Goal: Complete application form: Complete application form

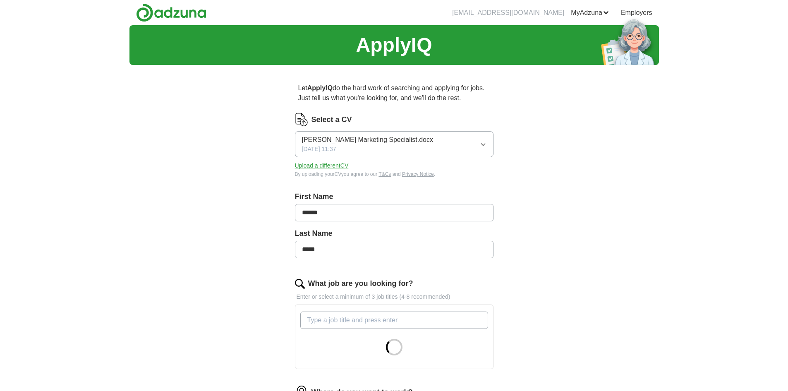
click at [480, 146] on icon "button" at bounding box center [483, 144] width 7 height 7
click at [429, 173] on span "[PERSON_NAME] Marketing Specialist.docx" at bounding box center [367, 168] width 131 height 10
click at [330, 170] on button "Upload a different CV" at bounding box center [322, 165] width 54 height 9
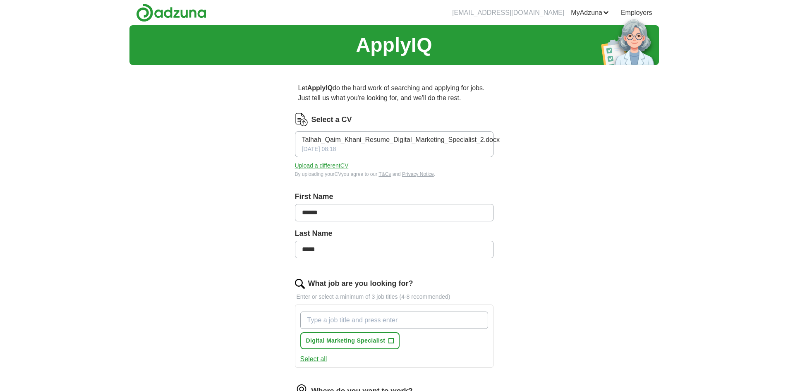
click at [361, 224] on div "First Name ******" at bounding box center [394, 209] width 199 height 37
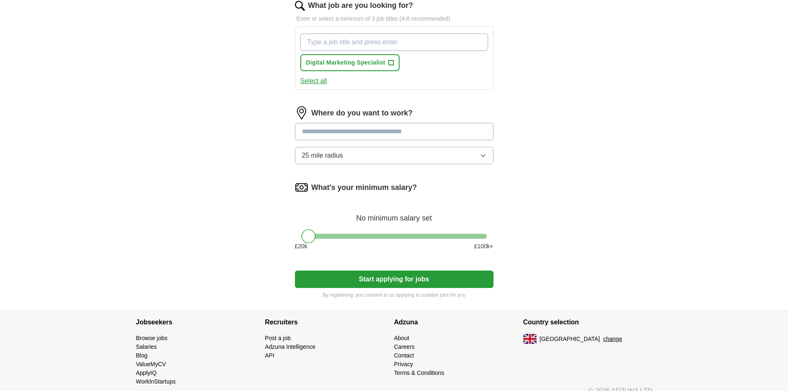
scroll to position [290, 0]
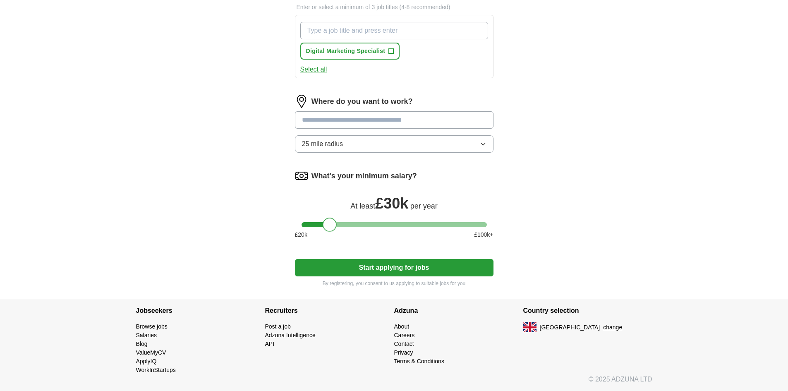
drag, startPoint x: 309, startPoint y: 226, endPoint x: 330, endPoint y: 221, distance: 21.2
click at [330, 221] on div at bounding box center [330, 225] width 14 height 14
click at [343, 268] on button "Start applying for jobs" at bounding box center [394, 267] width 199 height 17
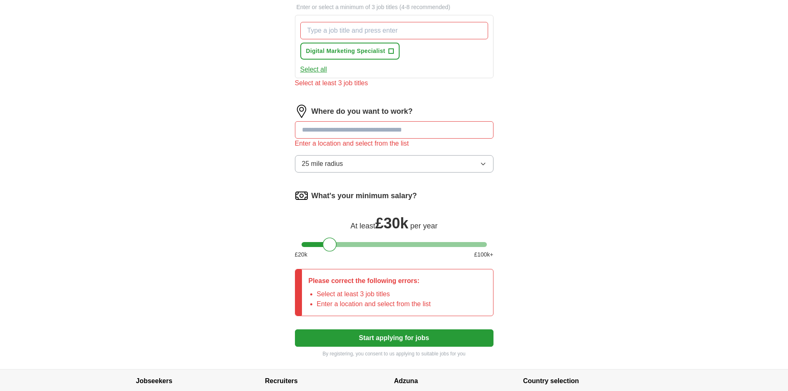
click at [355, 131] on input at bounding box center [394, 129] width 199 height 17
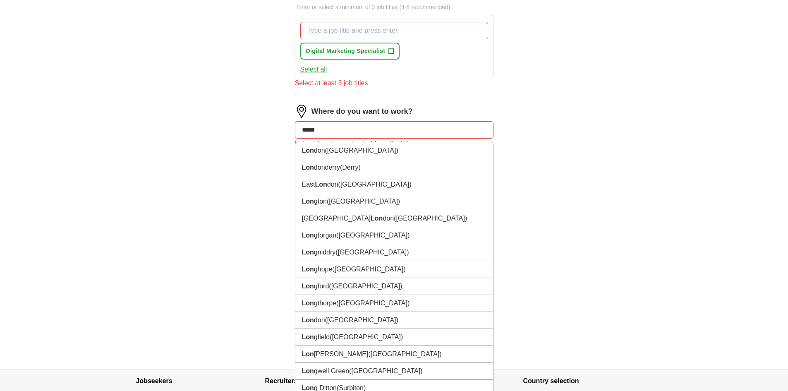
type input "******"
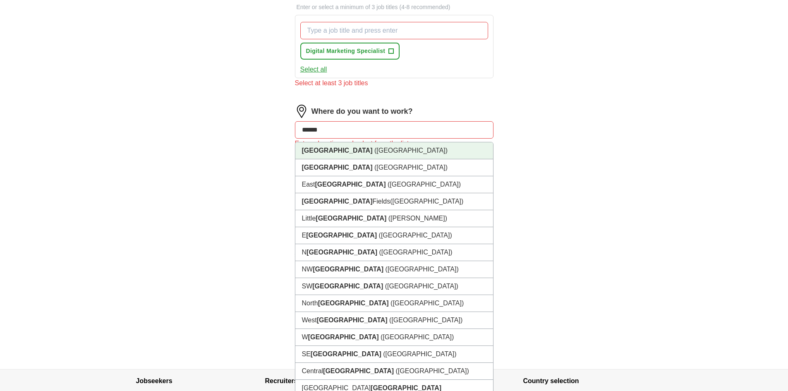
click at [347, 156] on li "[GEOGRAPHIC_DATA] ([GEOGRAPHIC_DATA])" at bounding box center [394, 150] width 198 height 17
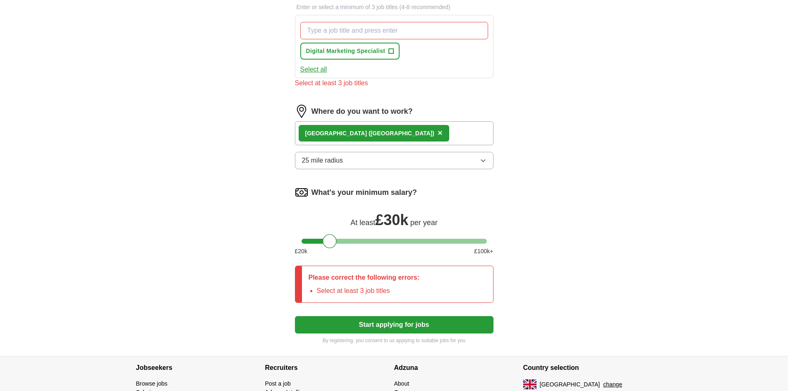
click at [268, 154] on div "Let ApplyIQ do the hard work of searching and applying for jobs. Just tell us w…" at bounding box center [394, 69] width 265 height 574
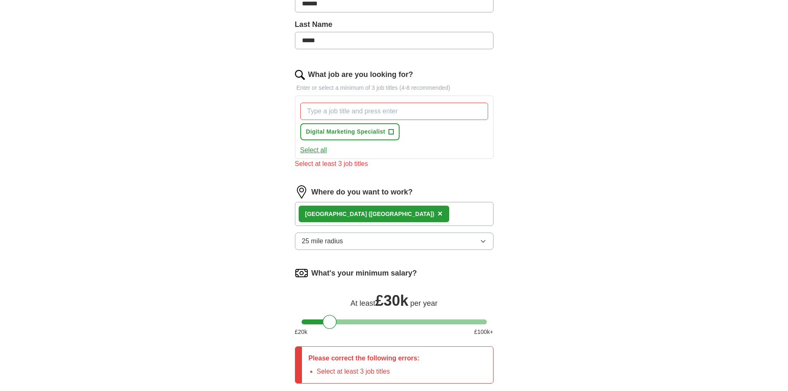
scroll to position [207, 0]
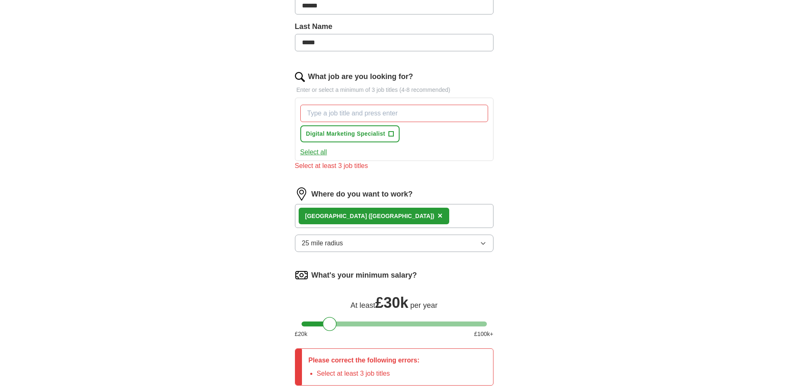
click at [348, 238] on button "25 mile radius" at bounding box center [394, 243] width 199 height 17
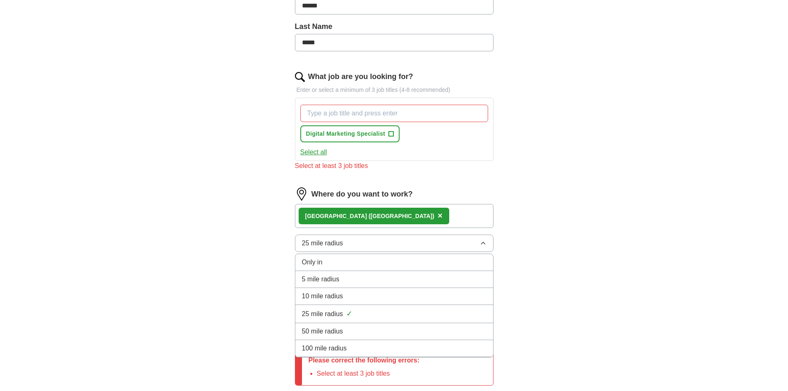
click at [331, 327] on span "50 mile radius" at bounding box center [322, 331] width 41 height 10
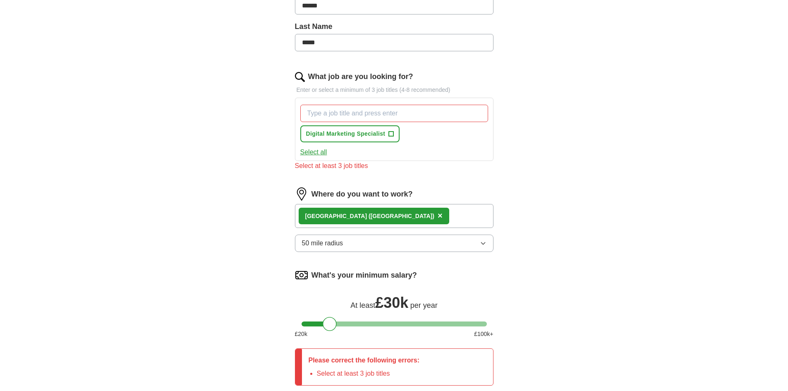
click at [209, 231] on div "ApplyIQ Let ApplyIQ do the hard work of searching and applying for jobs. Just t…" at bounding box center [395, 128] width 530 height 620
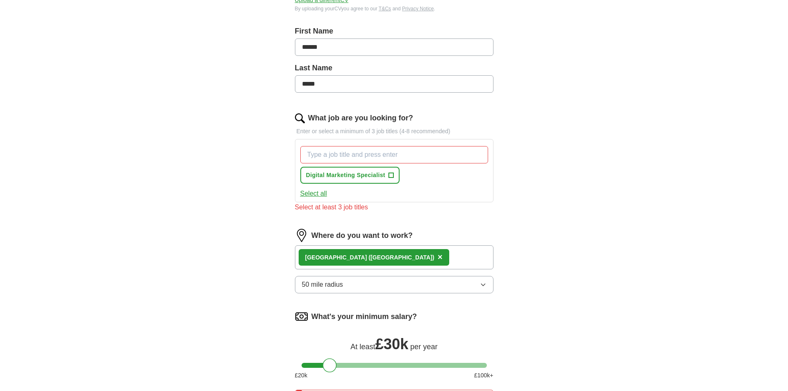
click at [377, 158] on input "What job are you looking for?" at bounding box center [394, 154] width 188 height 17
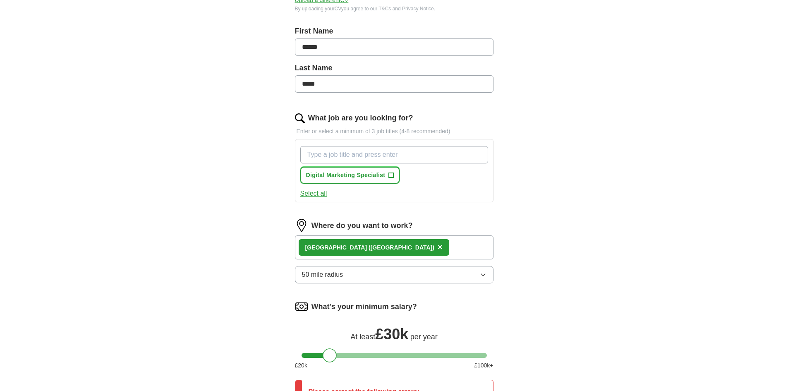
click at [387, 174] on button "Digital Marketing Specialist +" at bounding box center [350, 175] width 100 height 17
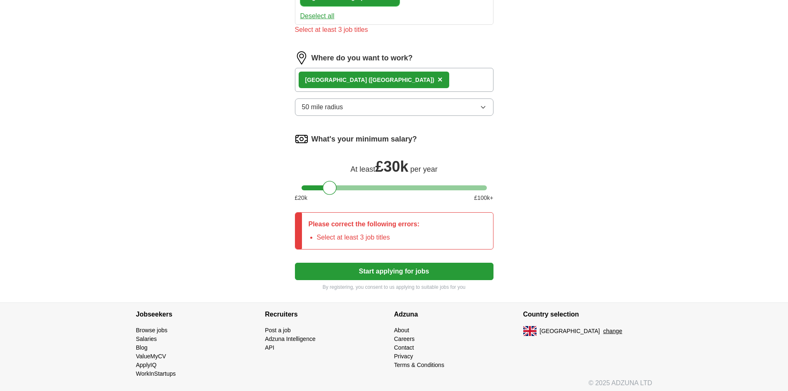
scroll to position [347, 0]
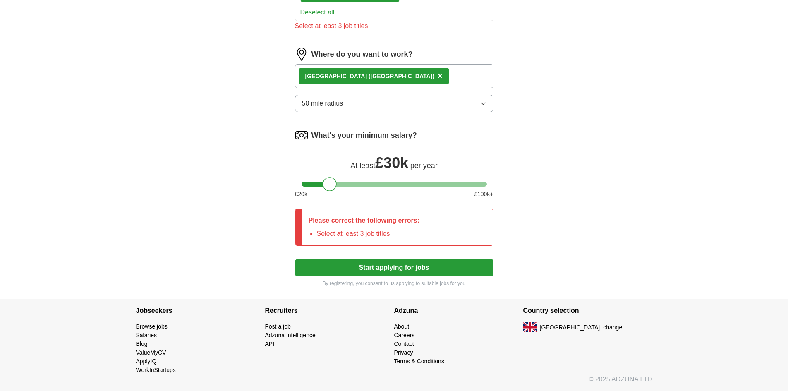
click at [408, 274] on button "Start applying for jobs" at bounding box center [394, 267] width 199 height 17
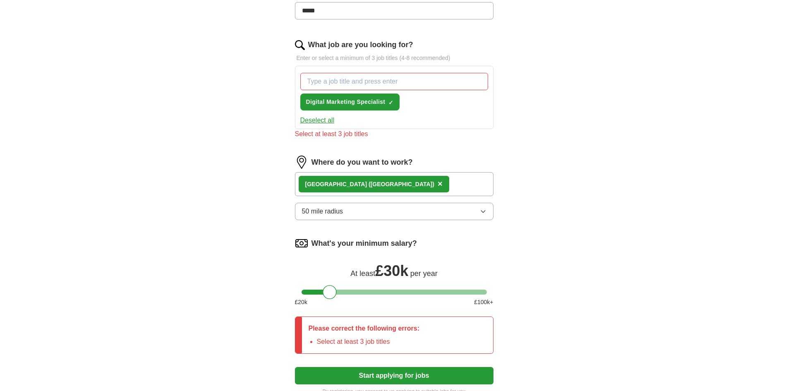
scroll to position [223, 0]
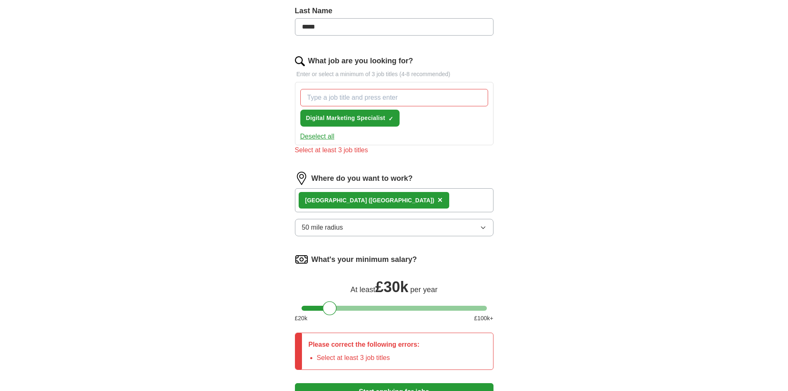
click at [334, 136] on button "Deselect all" at bounding box center [317, 137] width 34 height 10
click at [342, 119] on span "Digital Marketing Specialist" at bounding box center [345, 118] width 79 height 9
click at [335, 87] on div "Digital Marketing Specialist ✓ ×" at bounding box center [394, 108] width 191 height 44
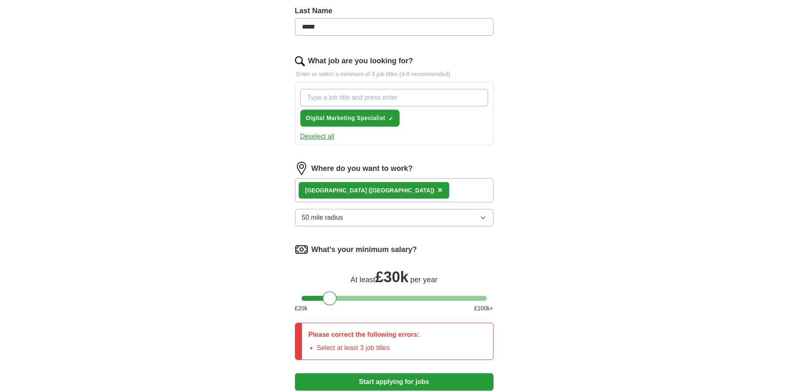
click at [336, 100] on input "What job are you looking for?" at bounding box center [394, 97] width 188 height 17
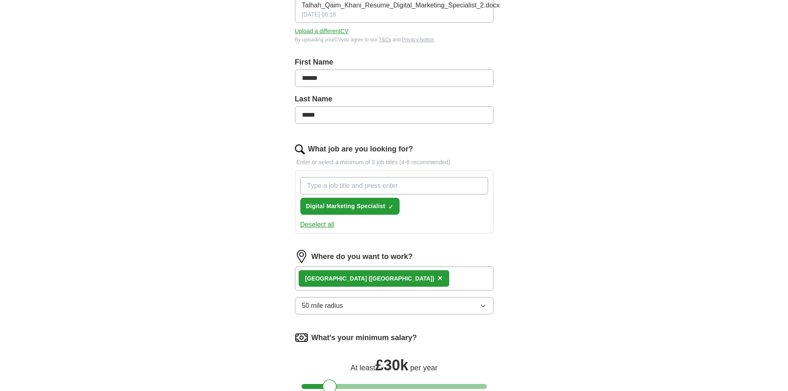
scroll to position [181, 0]
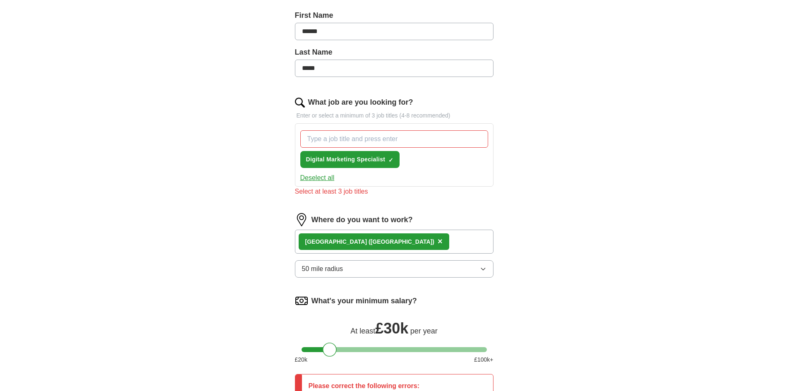
click at [339, 34] on input "******" at bounding box center [394, 31] width 199 height 17
click at [355, 65] on input "*****" at bounding box center [394, 68] width 199 height 17
click at [357, 139] on input "What job are you looking for?" at bounding box center [394, 138] width 188 height 17
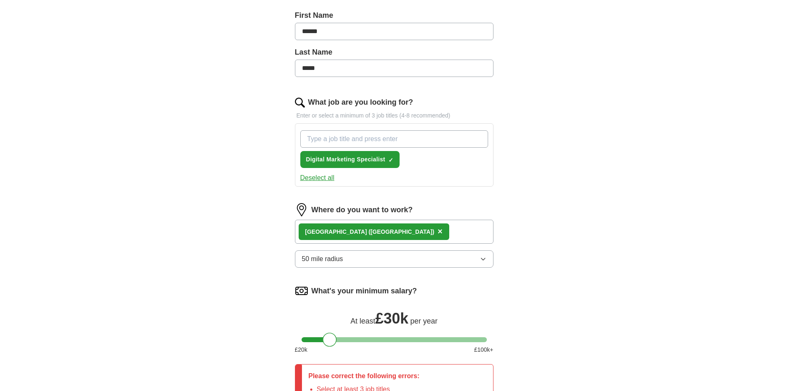
click at [336, 145] on input "What job are you looking for?" at bounding box center [394, 138] width 188 height 17
paste input "Freelance Paid Social & Performance Creative Lead"
drag, startPoint x: 336, startPoint y: 145, endPoint x: 442, endPoint y: 169, distance: 108.5
click at [363, 153] on div "Freelance Paid Social & Performance Creative Lead Digital Marketing Specialist …" at bounding box center [394, 149] width 191 height 44
type input "Freelance Paid Social & Performance Creative Lead"
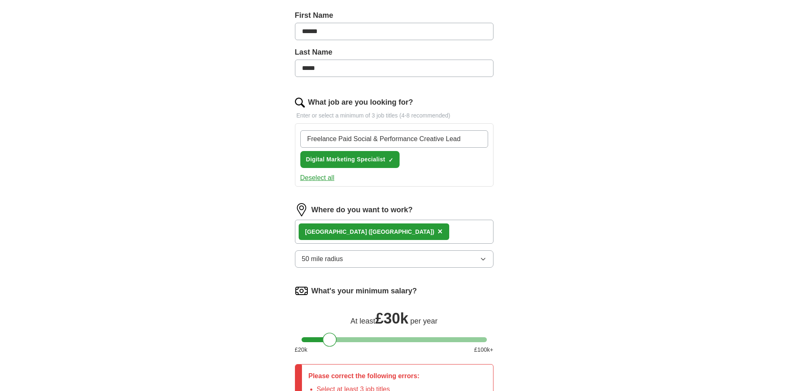
click at [481, 161] on div "Freelance Paid Social & Performance Creative Lead Digital Marketing Specialist …" at bounding box center [394, 149] width 191 height 44
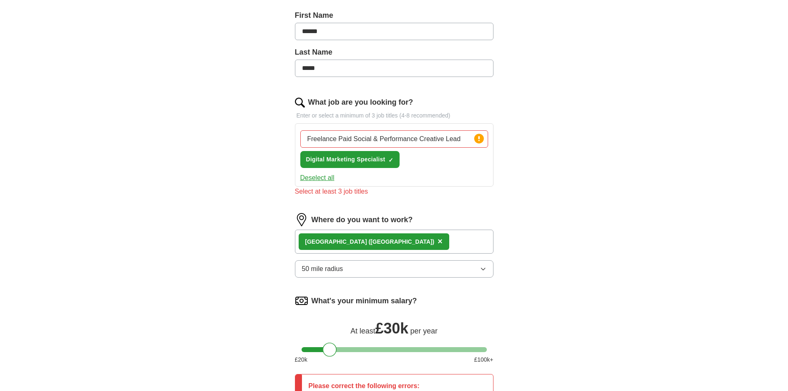
drag, startPoint x: 472, startPoint y: 142, endPoint x: 307, endPoint y: 123, distance: 166.1
click at [307, 123] on div "Freelance Paid Social & Performance Creative Lead Press return to add title Dig…" at bounding box center [394, 154] width 199 height 63
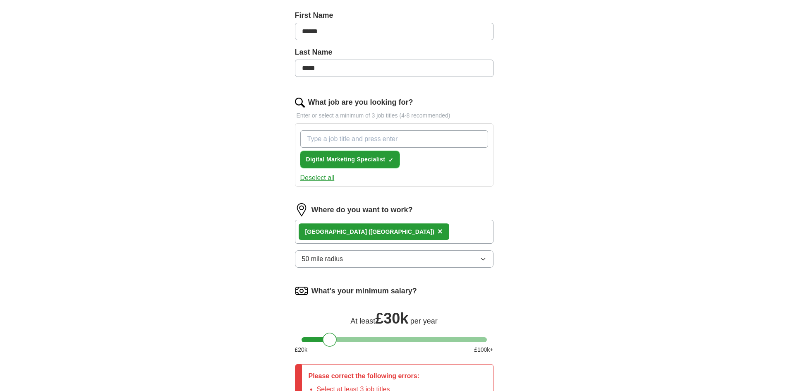
click at [0, 0] on span "×" at bounding box center [0, 0] width 0 height 0
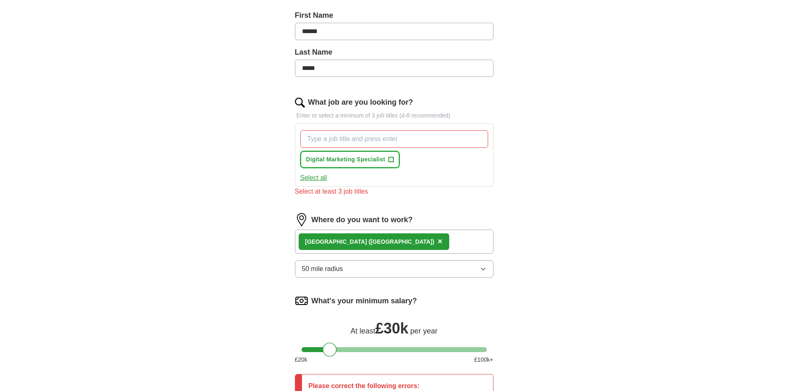
click at [384, 158] on span "Digital Marketing Specialist" at bounding box center [345, 159] width 79 height 9
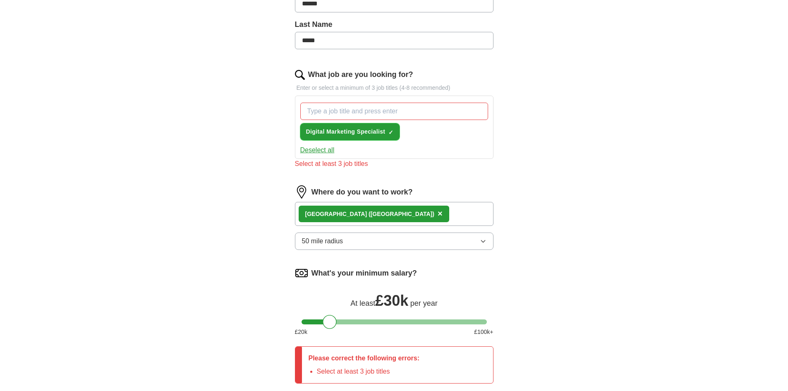
scroll to position [223, 0]
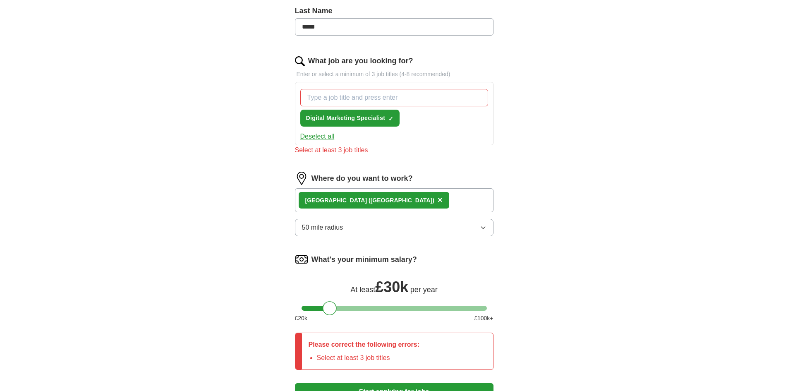
click at [359, 98] on input "What job are you looking for?" at bounding box center [394, 97] width 188 height 17
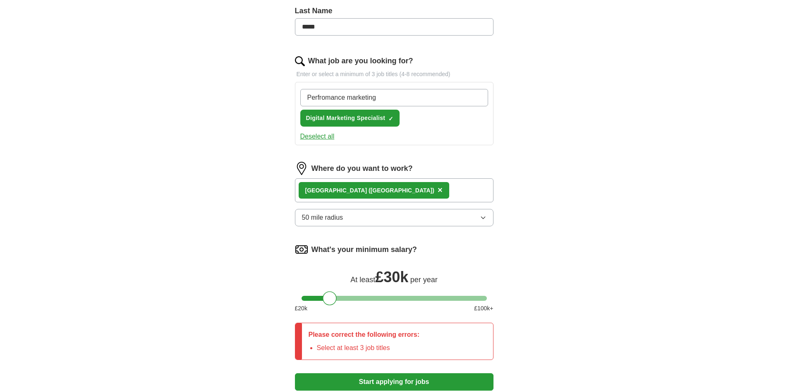
type input "Performance marketing"
click at [388, 101] on input "Performance marketing" at bounding box center [394, 97] width 188 height 17
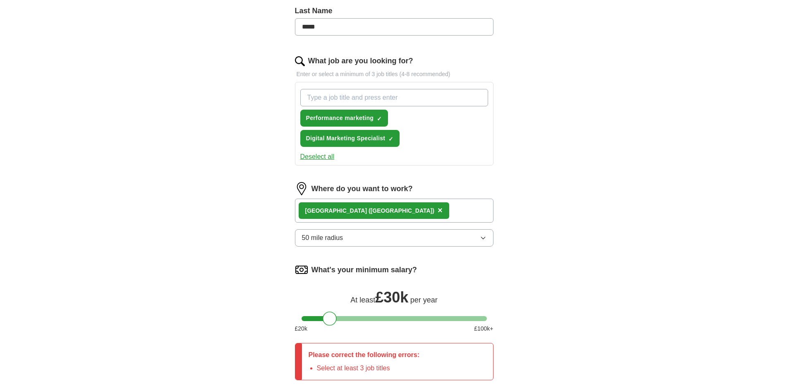
click at [326, 97] on input "What job are you looking for?" at bounding box center [394, 97] width 188 height 17
type input "SEO Specialist"
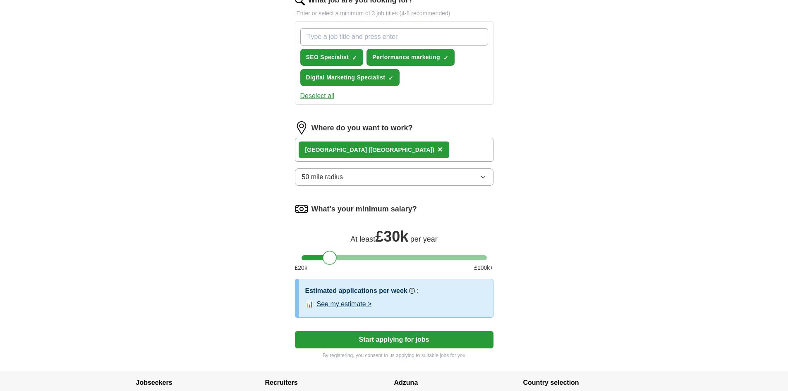
scroll to position [355, 0]
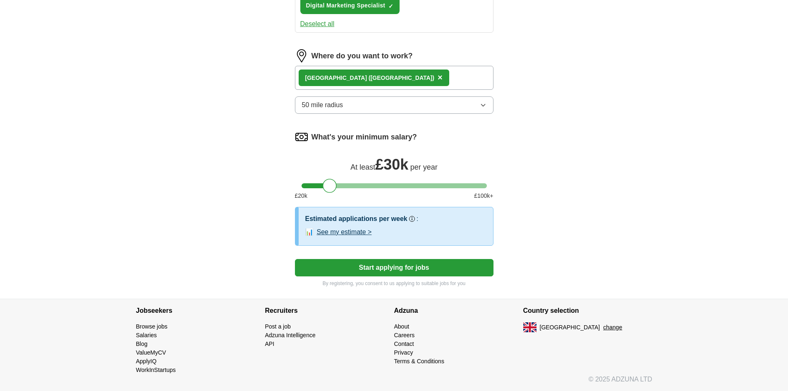
click at [370, 272] on button "Start applying for jobs" at bounding box center [394, 267] width 199 height 17
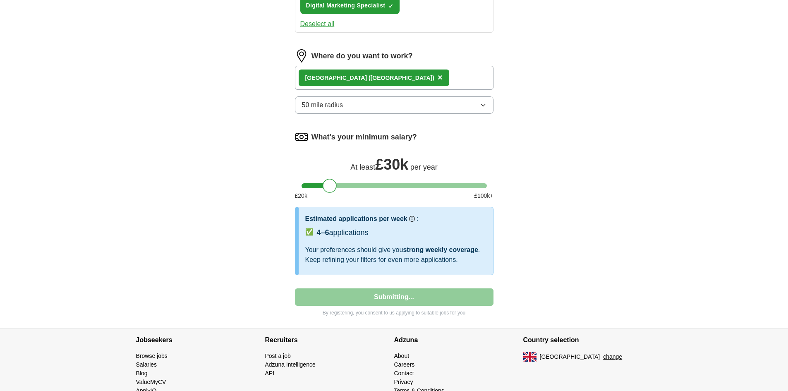
select select "**"
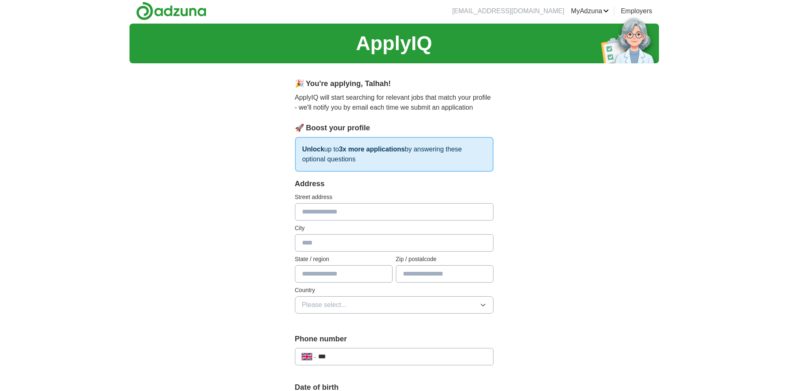
scroll to position [0, 0]
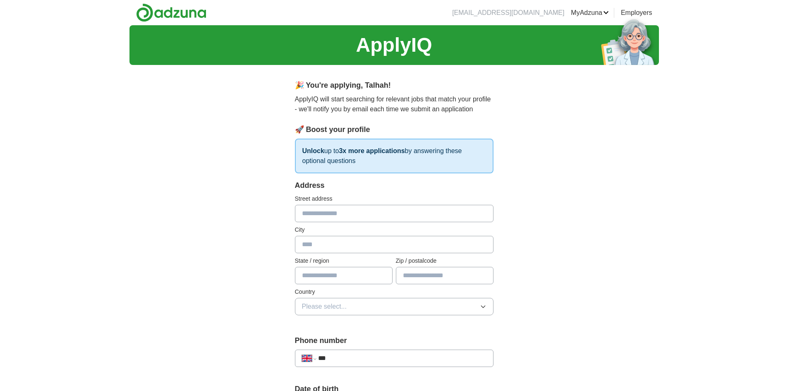
click at [354, 214] on input "text" at bounding box center [394, 213] width 199 height 17
type input "**********"
type input "*******"
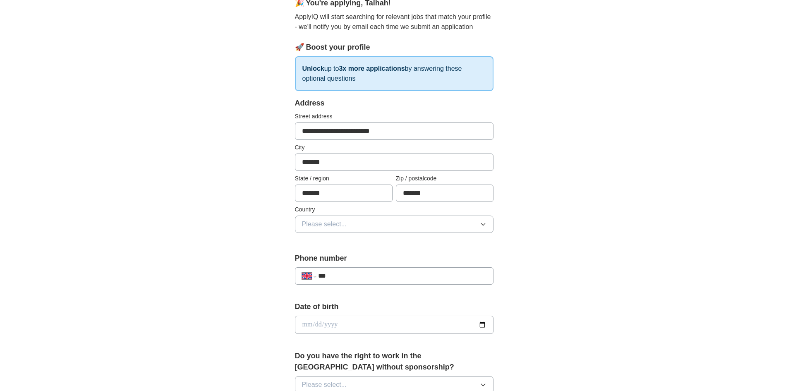
scroll to position [83, 0]
click at [360, 227] on button "Please select..." at bounding box center [394, 223] width 199 height 17
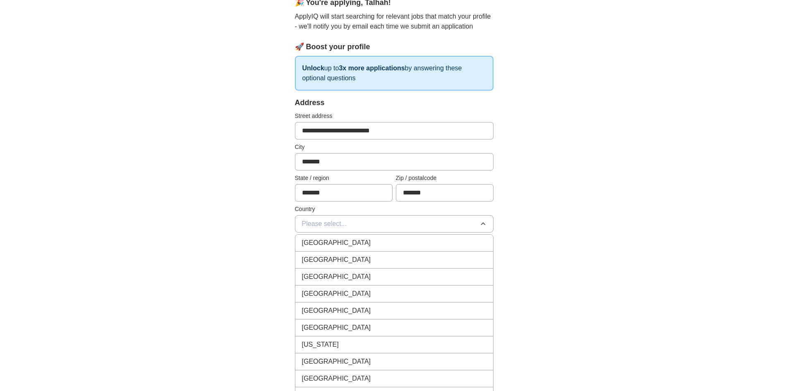
click at [357, 242] on div "[GEOGRAPHIC_DATA]" at bounding box center [394, 243] width 185 height 10
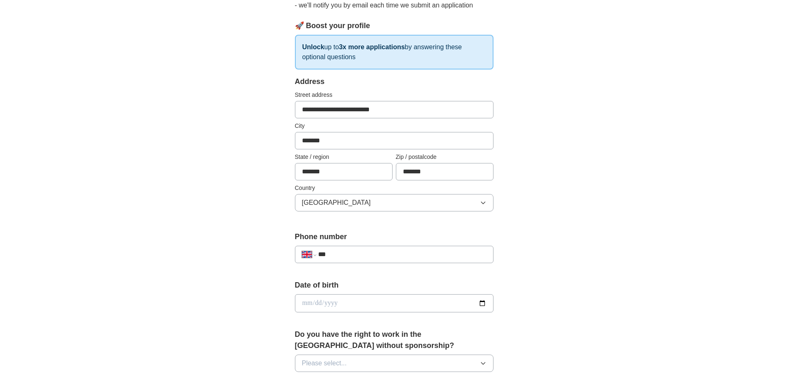
scroll to position [124, 0]
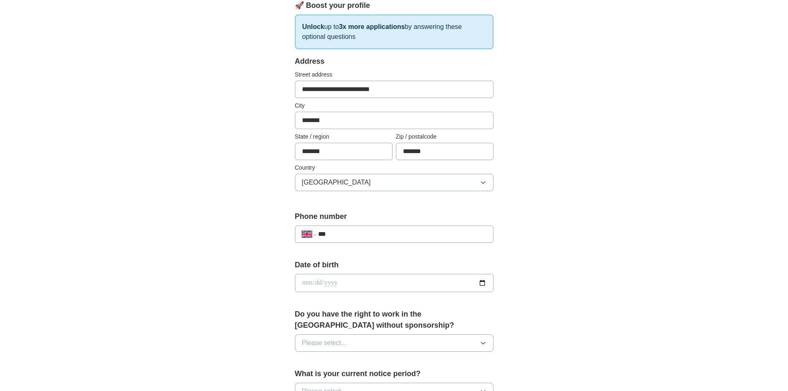
click at [333, 228] on div "**********" at bounding box center [394, 234] width 199 height 17
click at [342, 241] on div "**********" at bounding box center [394, 234] width 199 height 17
click at [348, 236] on input "***" at bounding box center [402, 234] width 168 height 10
type input "**********"
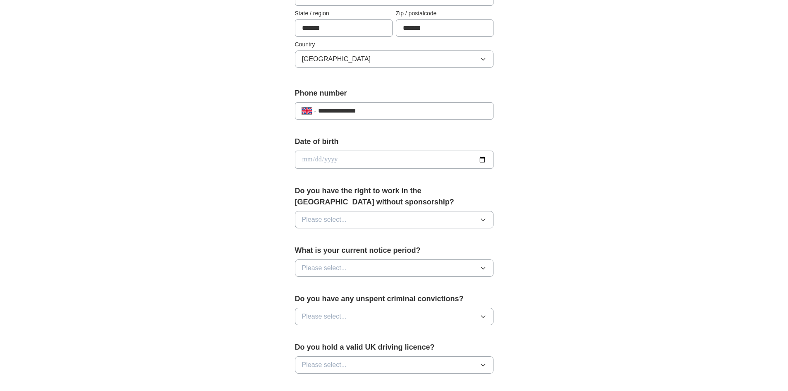
scroll to position [248, 0]
click at [480, 158] on input "date" at bounding box center [394, 159] width 199 height 18
type input "**********"
click at [239, 209] on div "**********" at bounding box center [395, 148] width 530 height 742
click at [374, 215] on button "Please select..." at bounding box center [394, 218] width 199 height 17
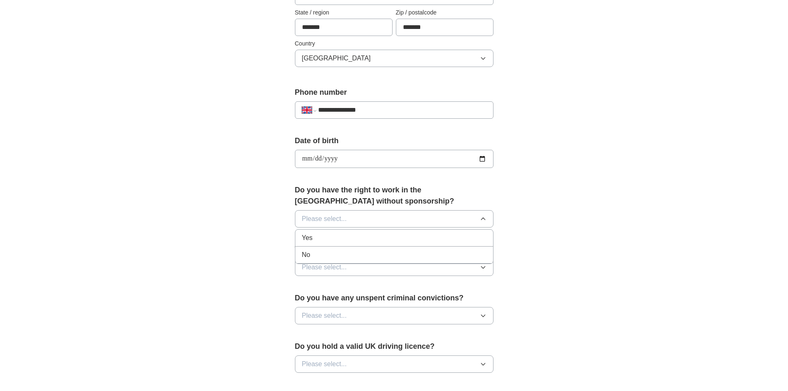
click at [343, 252] on div "No" at bounding box center [394, 255] width 185 height 10
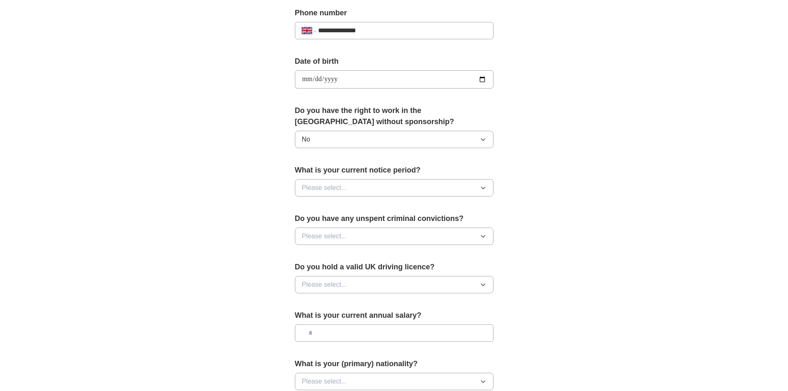
scroll to position [331, 0]
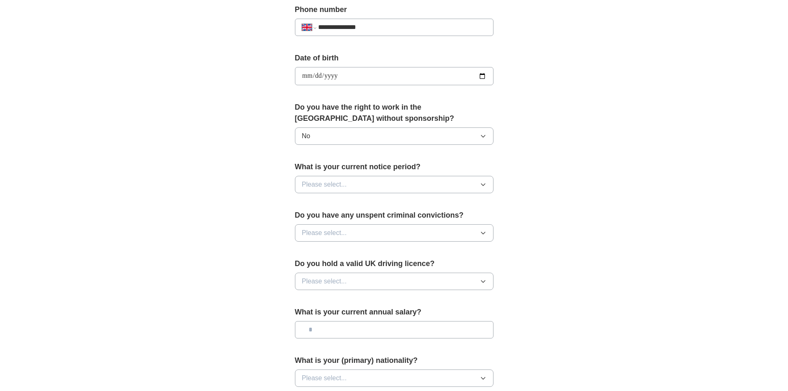
click at [345, 183] on span "Please select..." at bounding box center [324, 185] width 45 height 10
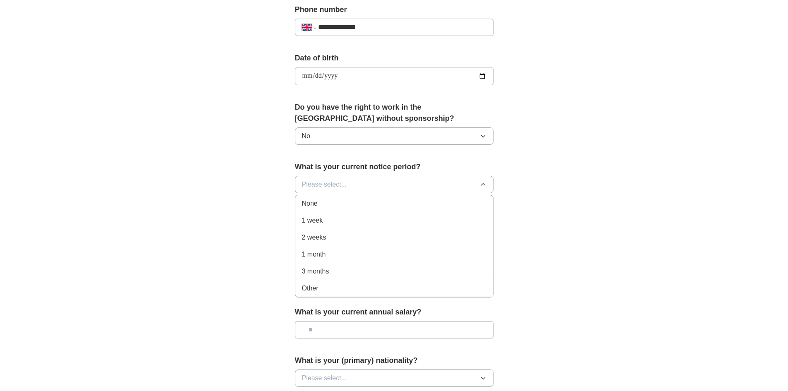
click at [340, 204] on div "None" at bounding box center [394, 204] width 185 height 10
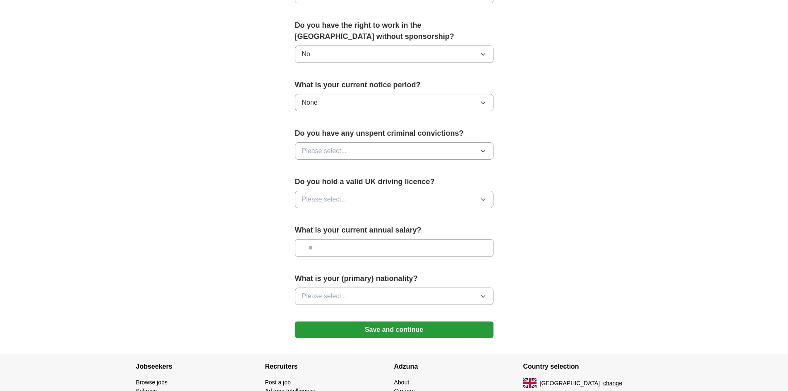
scroll to position [414, 0]
click at [338, 154] on span "Please select..." at bounding box center [324, 150] width 45 height 10
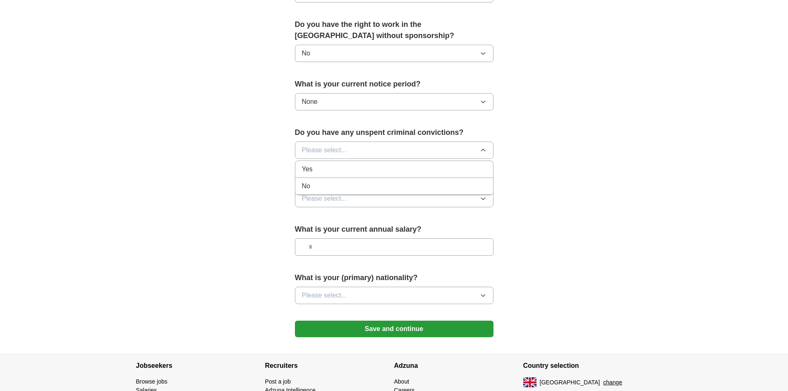
click at [337, 185] on div "No" at bounding box center [394, 186] width 185 height 10
click at [337, 198] on span "Please select..." at bounding box center [324, 199] width 45 height 10
click at [334, 223] on li "Yes" at bounding box center [394, 217] width 198 height 17
click at [338, 246] on input "text" at bounding box center [394, 246] width 199 height 17
type input "**"
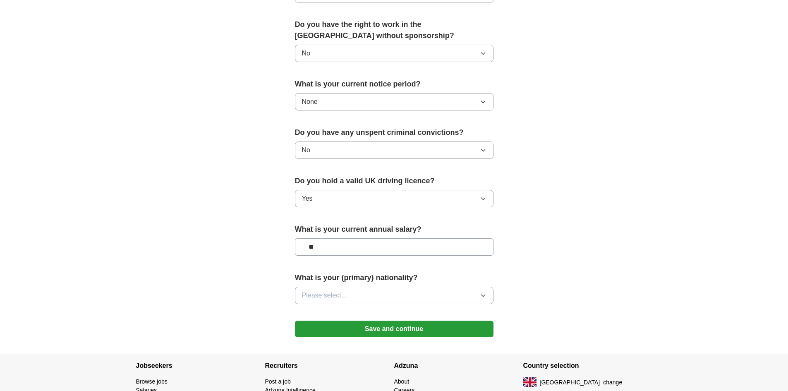
click at [336, 291] on span "Please select..." at bounding box center [324, 295] width 45 height 10
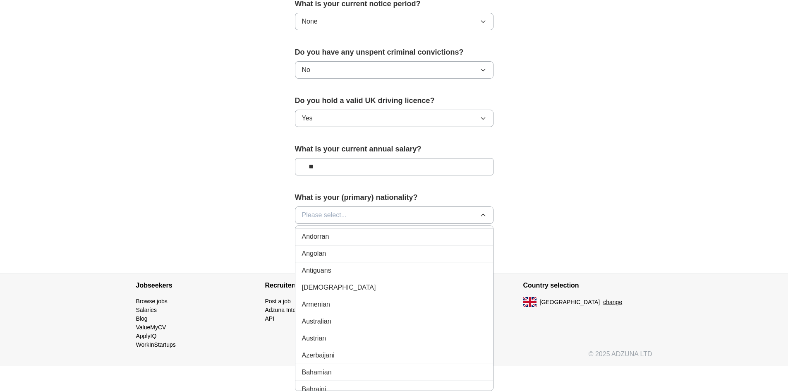
scroll to position [83, 0]
click at [374, 218] on button "Please select..." at bounding box center [394, 214] width 199 height 17
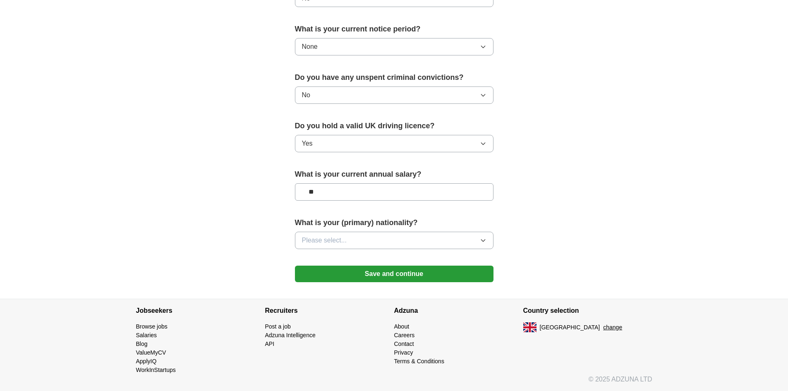
click at [364, 237] on button "Please select..." at bounding box center [394, 240] width 199 height 17
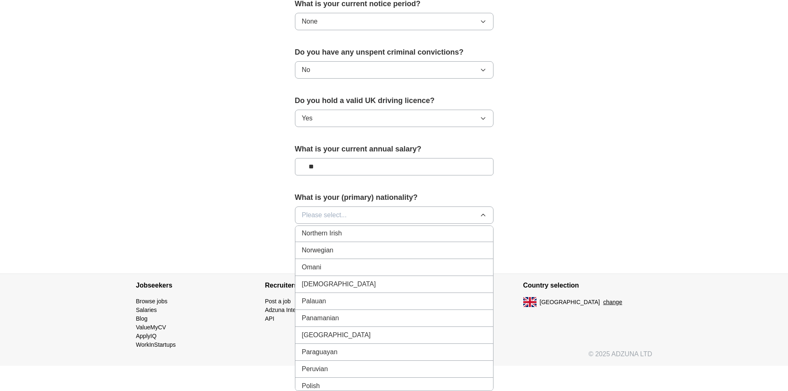
scroll to position [2234, 0]
click at [324, 291] on span "[DEMOGRAPHIC_DATA]" at bounding box center [339, 290] width 74 height 10
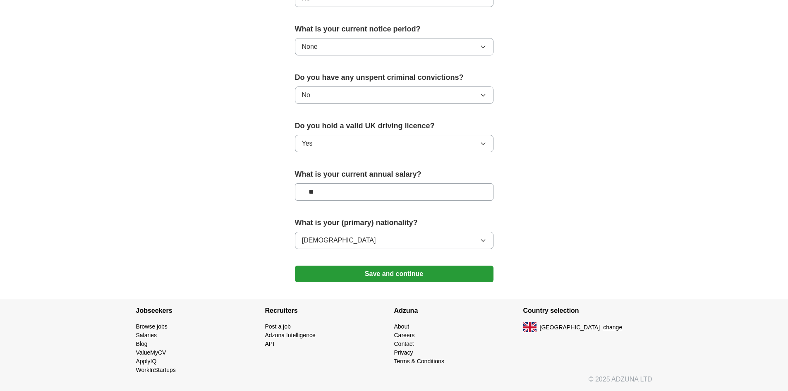
click at [372, 274] on button "Save and continue" at bounding box center [394, 274] width 199 height 17
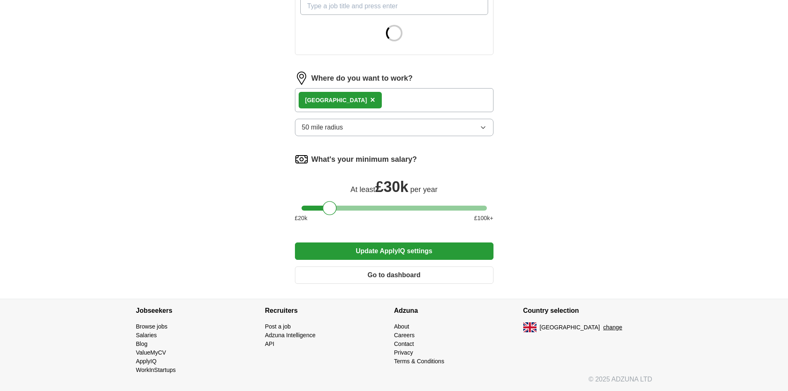
click at [430, 278] on button "Go to dashboard" at bounding box center [394, 274] width 199 height 17
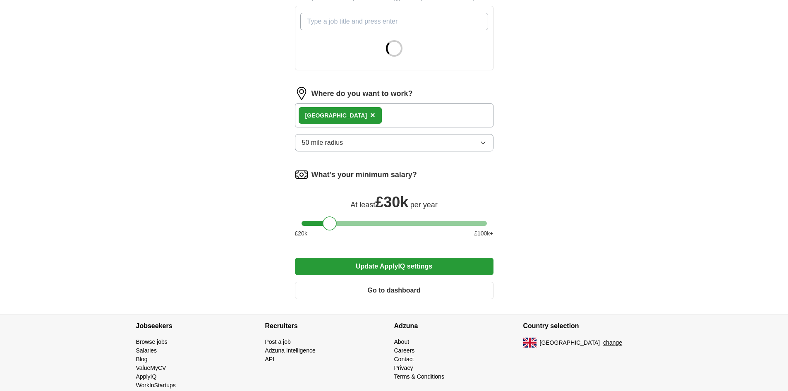
scroll to position [314, 0]
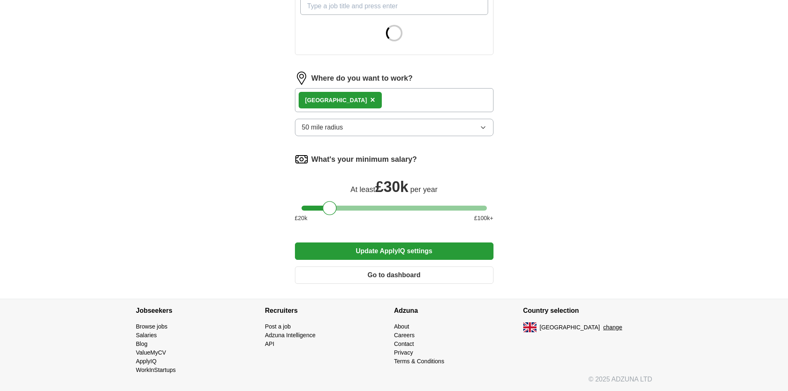
click at [436, 247] on button "Update ApplyIQ settings" at bounding box center [394, 250] width 199 height 17
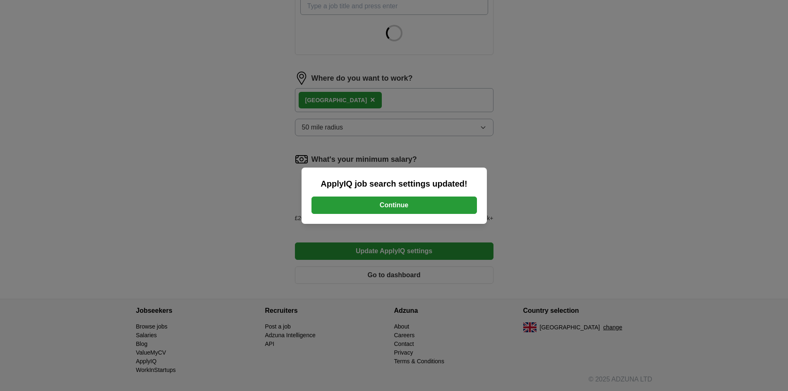
click at [411, 211] on button "Continue" at bounding box center [395, 205] width 166 height 17
